Goal: Information Seeking & Learning: Find specific fact

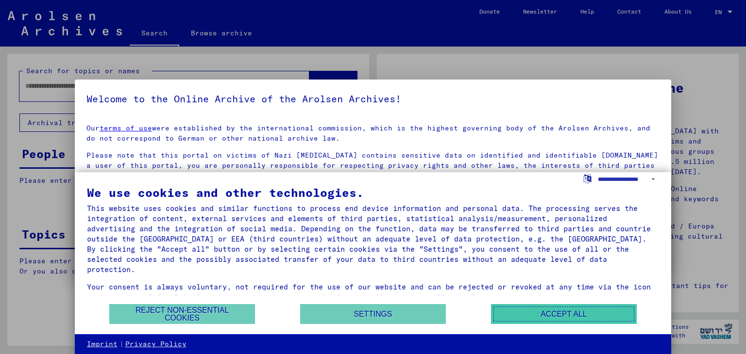
click at [562, 312] on button "Accept all" at bounding box center [564, 314] width 146 height 20
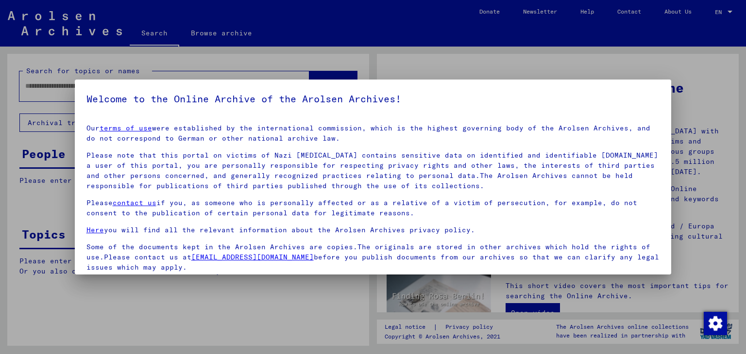
scroll to position [75, 0]
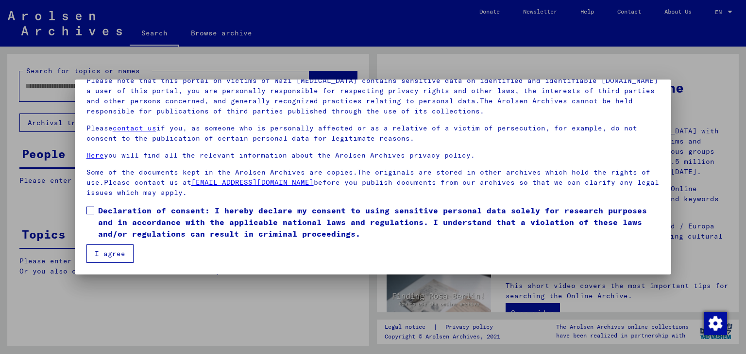
click at [93, 213] on span at bounding box center [90, 211] width 8 height 8
click at [99, 252] on button "I agree" at bounding box center [109, 254] width 47 height 18
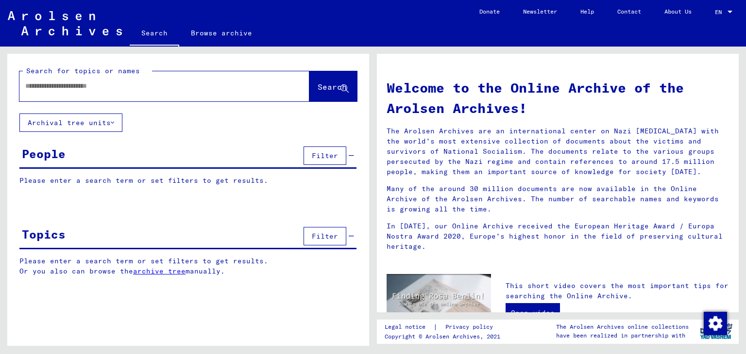
click at [77, 78] on div at bounding box center [149, 86] width 261 height 22
click at [78, 86] on input "text" at bounding box center [152, 86] width 255 height 10
type input "*"
type input "**********"
click at [322, 82] on span "Search" at bounding box center [332, 87] width 29 height 10
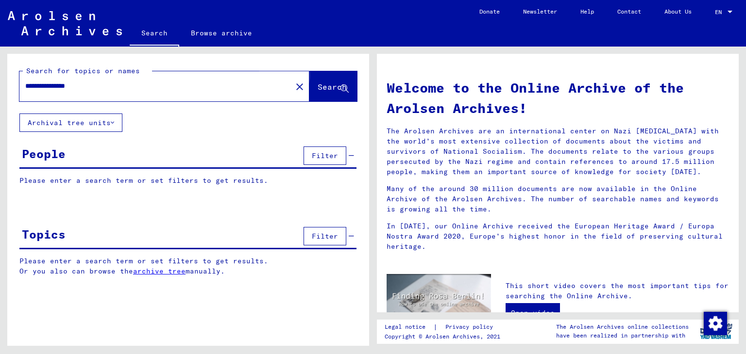
click at [324, 87] on span "Search" at bounding box center [332, 87] width 29 height 10
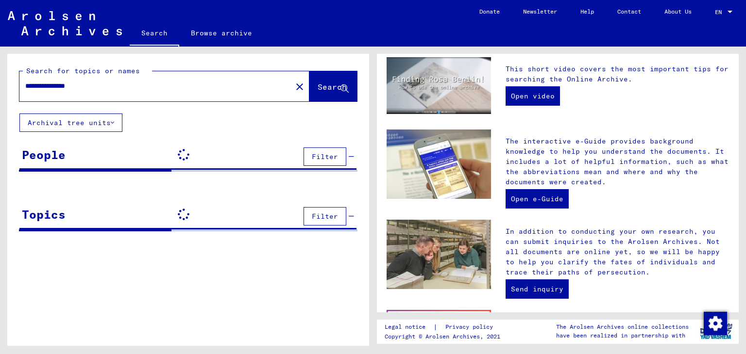
scroll to position [217, 0]
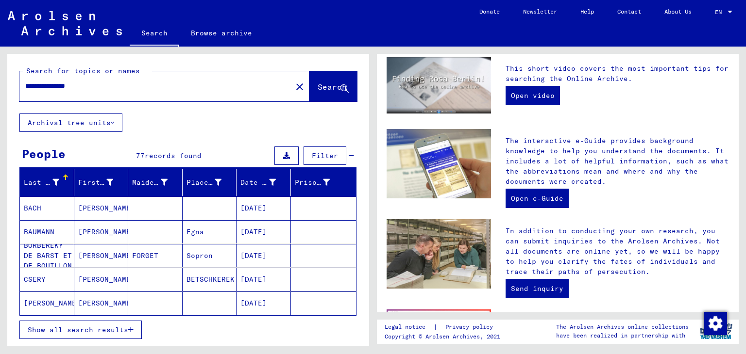
click at [41, 307] on mat-cell "[PERSON_NAME]" at bounding box center [47, 303] width 54 height 23
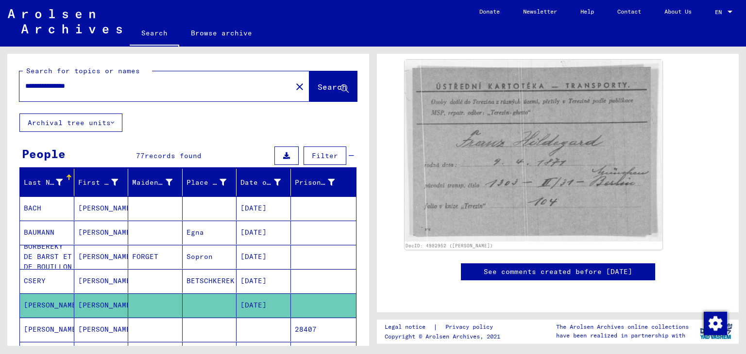
scroll to position [241, 0]
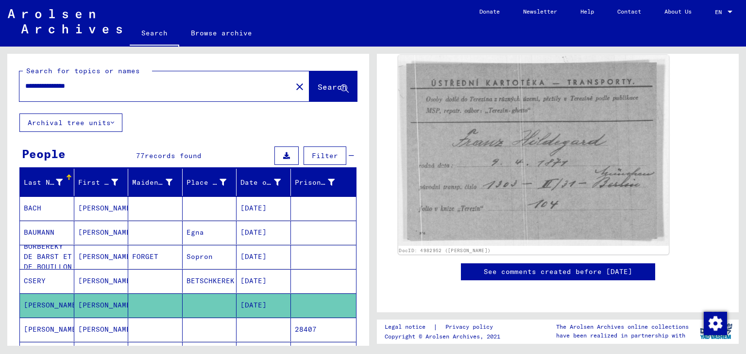
click at [563, 120] on img at bounding box center [533, 150] width 271 height 191
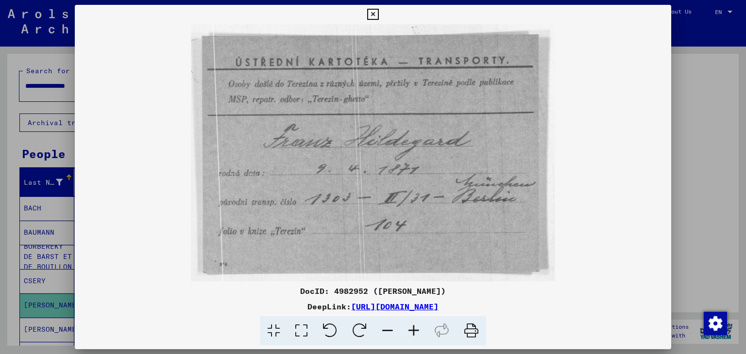
click at [466, 313] on div "DocID: 4982952 ([PERSON_NAME]: [URL][DOMAIN_NAME]" at bounding box center [373, 315] width 597 height 61
click at [438, 308] on link "[URL][DOMAIN_NAME]" at bounding box center [394, 307] width 87 height 10
click at [697, 74] on div at bounding box center [373, 177] width 746 height 354
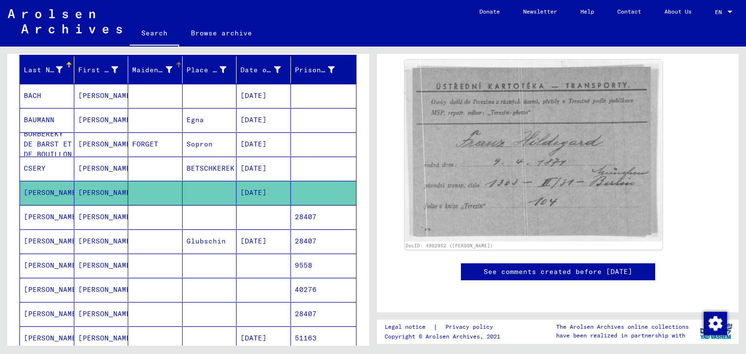
scroll to position [115, 0]
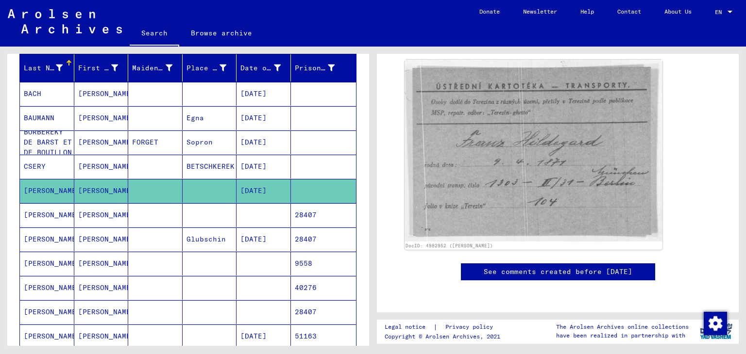
click at [97, 209] on mat-cell "[PERSON_NAME]" at bounding box center [101, 215] width 54 height 24
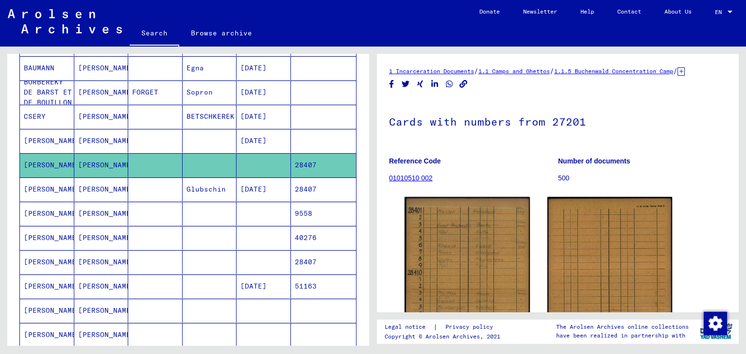
scroll to position [158, 0]
